Goal: Transaction & Acquisition: Purchase product/service

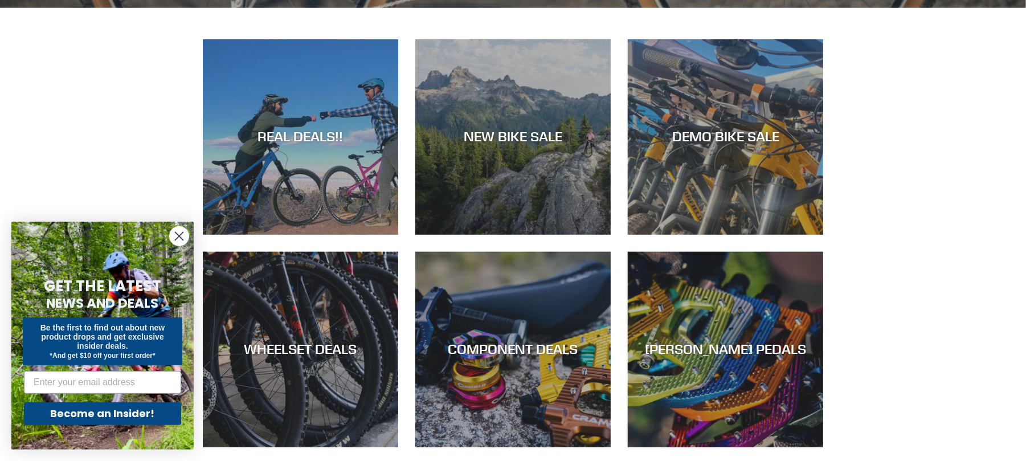
scroll to position [538, 0]
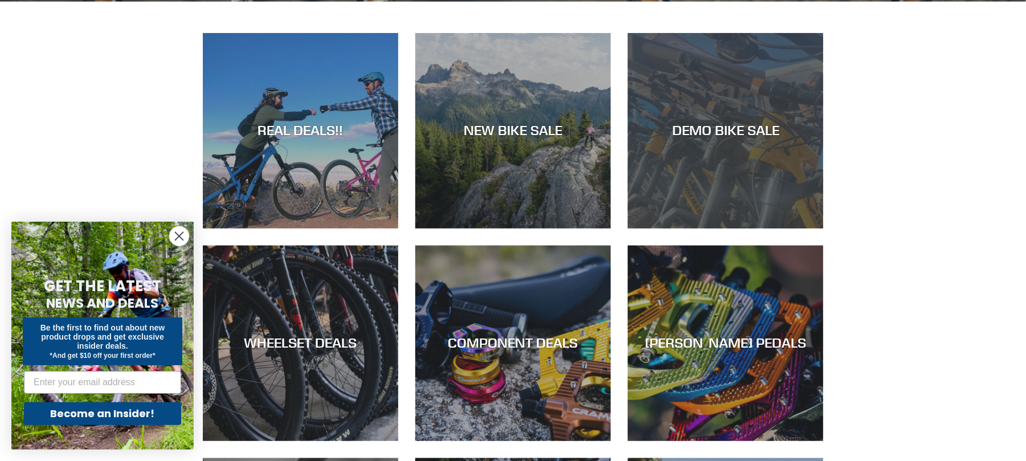
click at [670, 228] on div "DEMO BIKE SALE" at bounding box center [725, 228] width 195 height 0
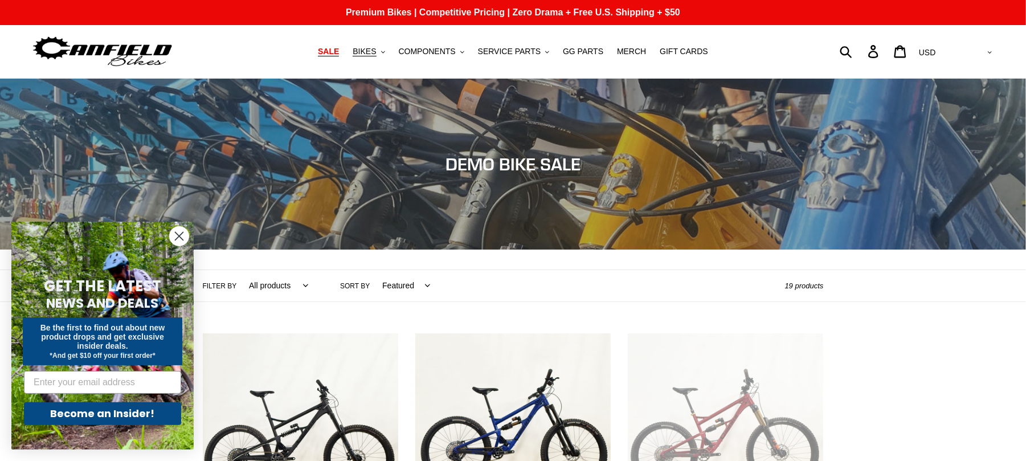
click at [333, 48] on link "SALE" at bounding box center [328, 51] width 32 height 15
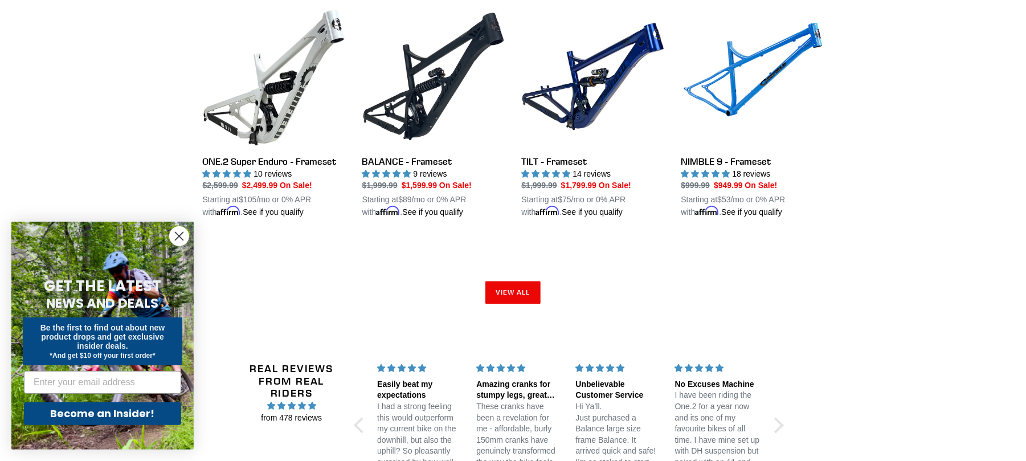
scroll to position [1807, 0]
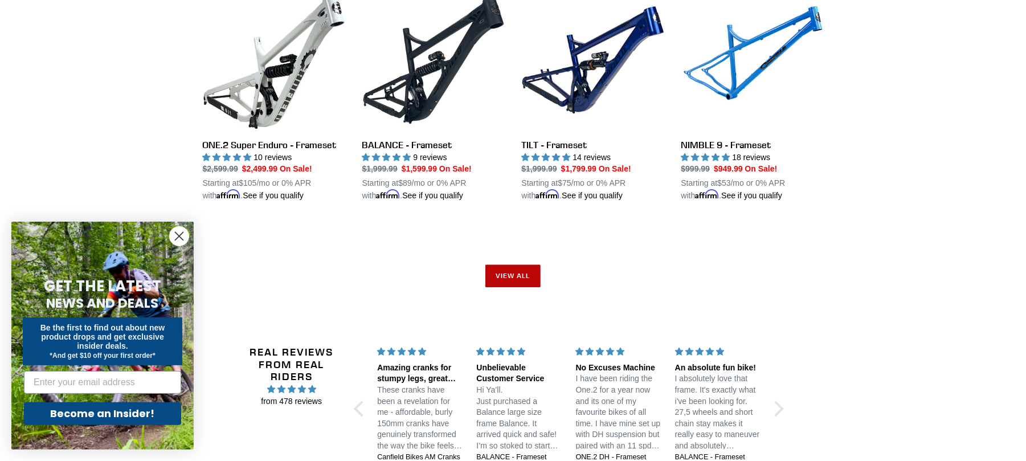
click at [513, 267] on link "View all" at bounding box center [513, 275] width 56 height 23
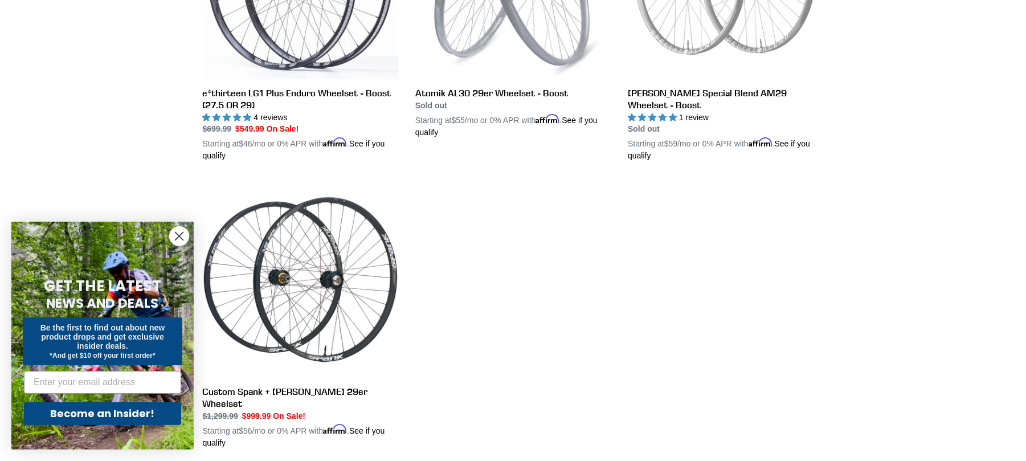
scroll to position [425, 0]
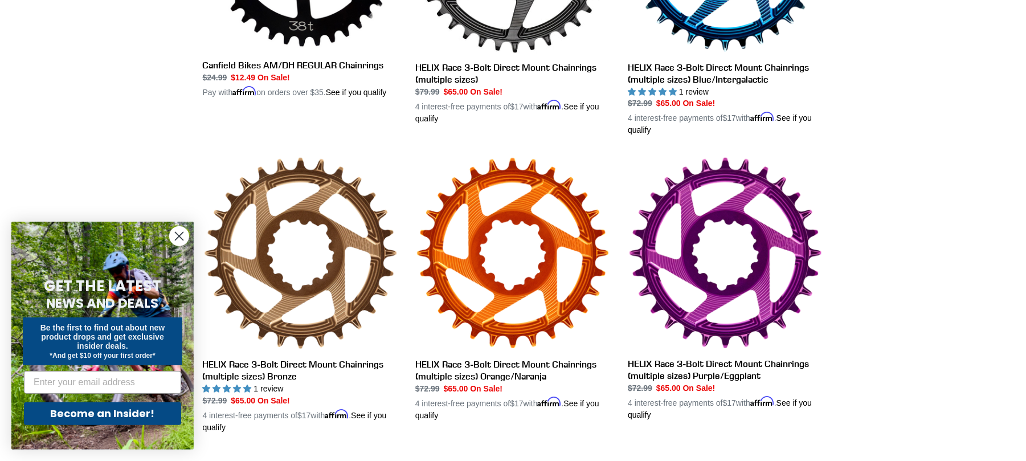
scroll to position [1162, 0]
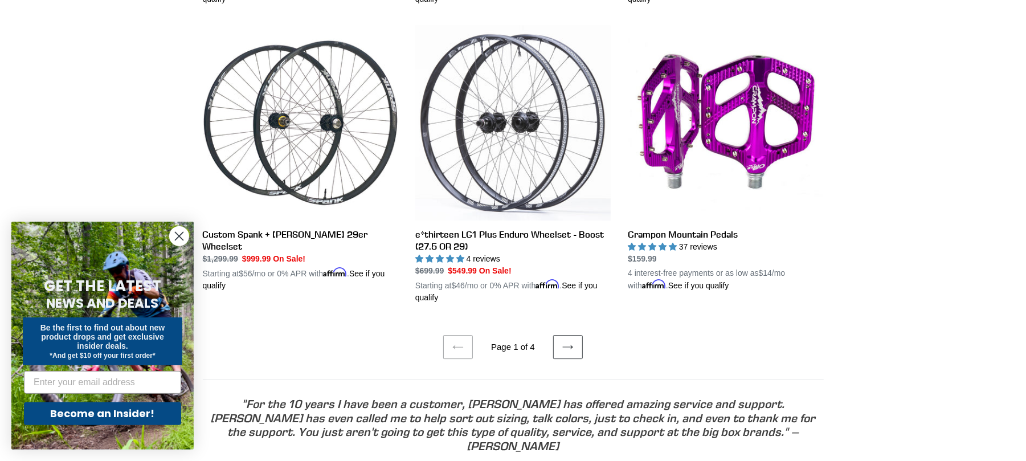
scroll to position [2325, 0]
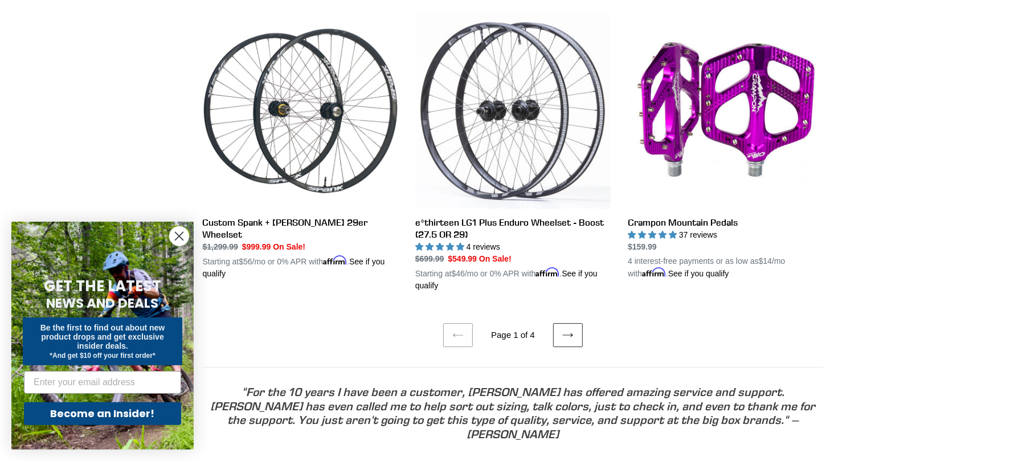
click at [572, 331] on icon at bounding box center [567, 334] width 11 height 11
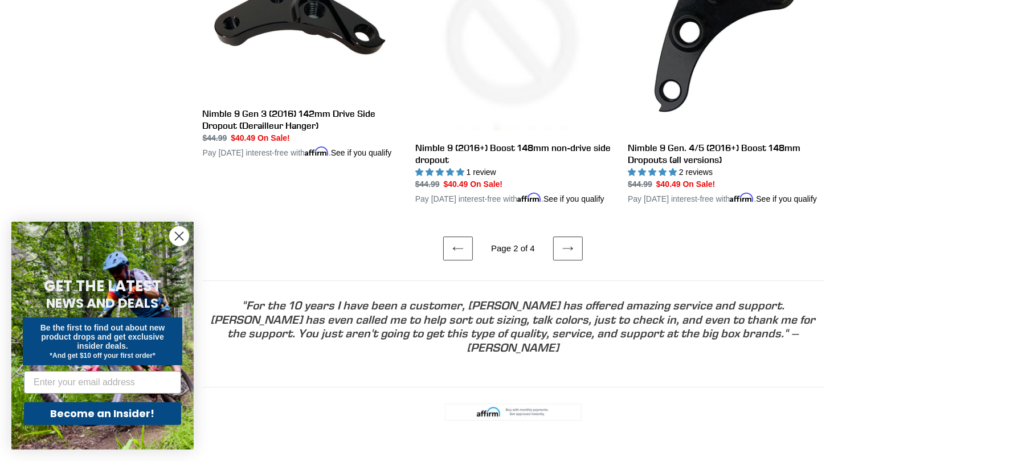
scroll to position [2462, 0]
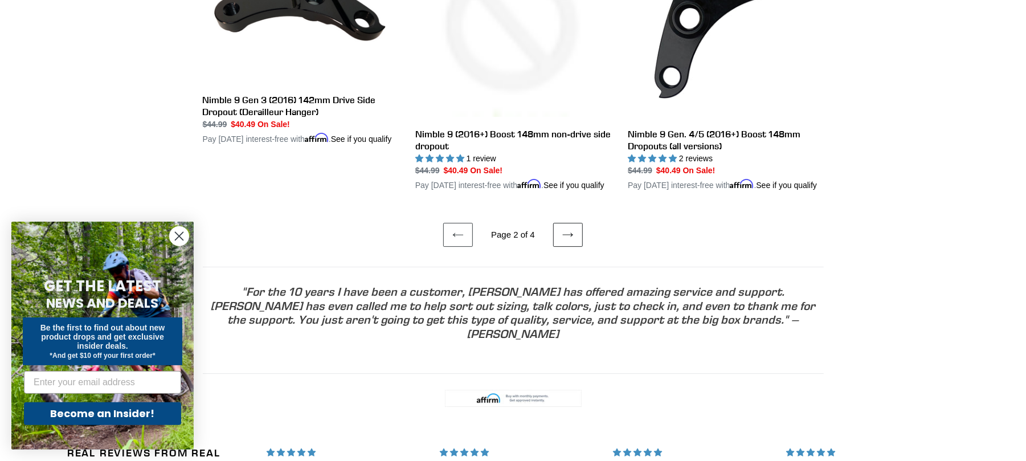
click at [565, 235] on link "Next page" at bounding box center [568, 235] width 30 height 24
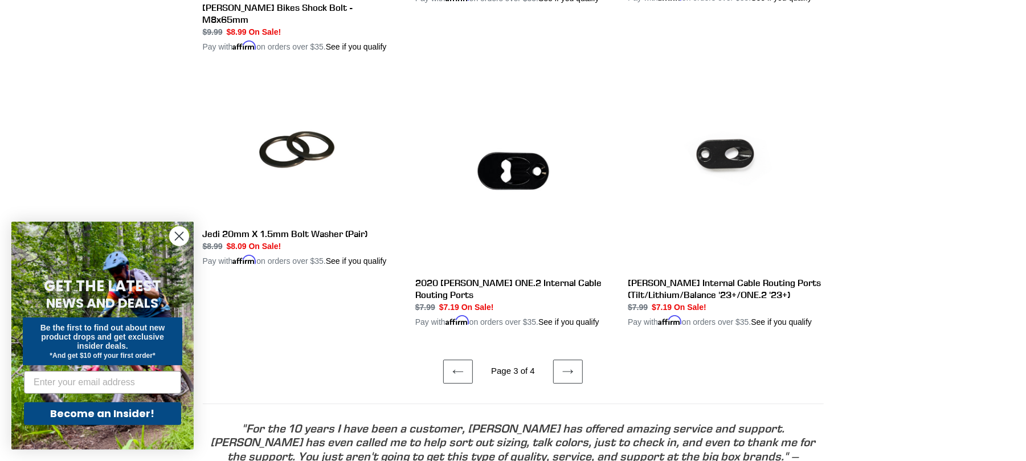
scroll to position [2295, 0]
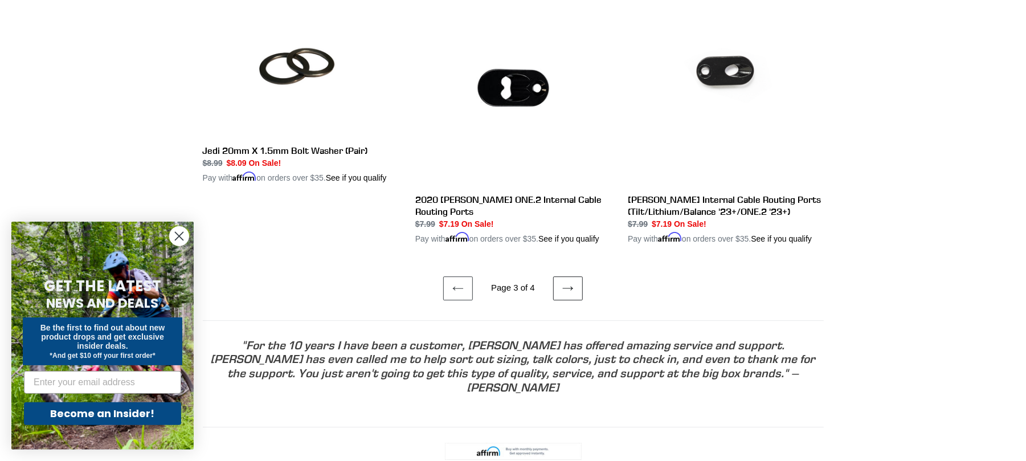
click at [572, 282] on icon at bounding box center [567, 287] width 11 height 11
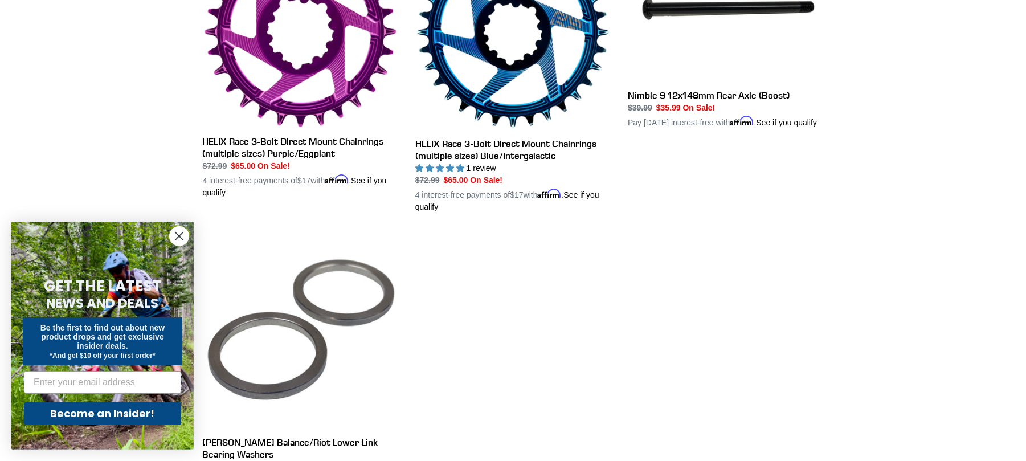
scroll to position [1520, 0]
